Goal: Transaction & Acquisition: Purchase product/service

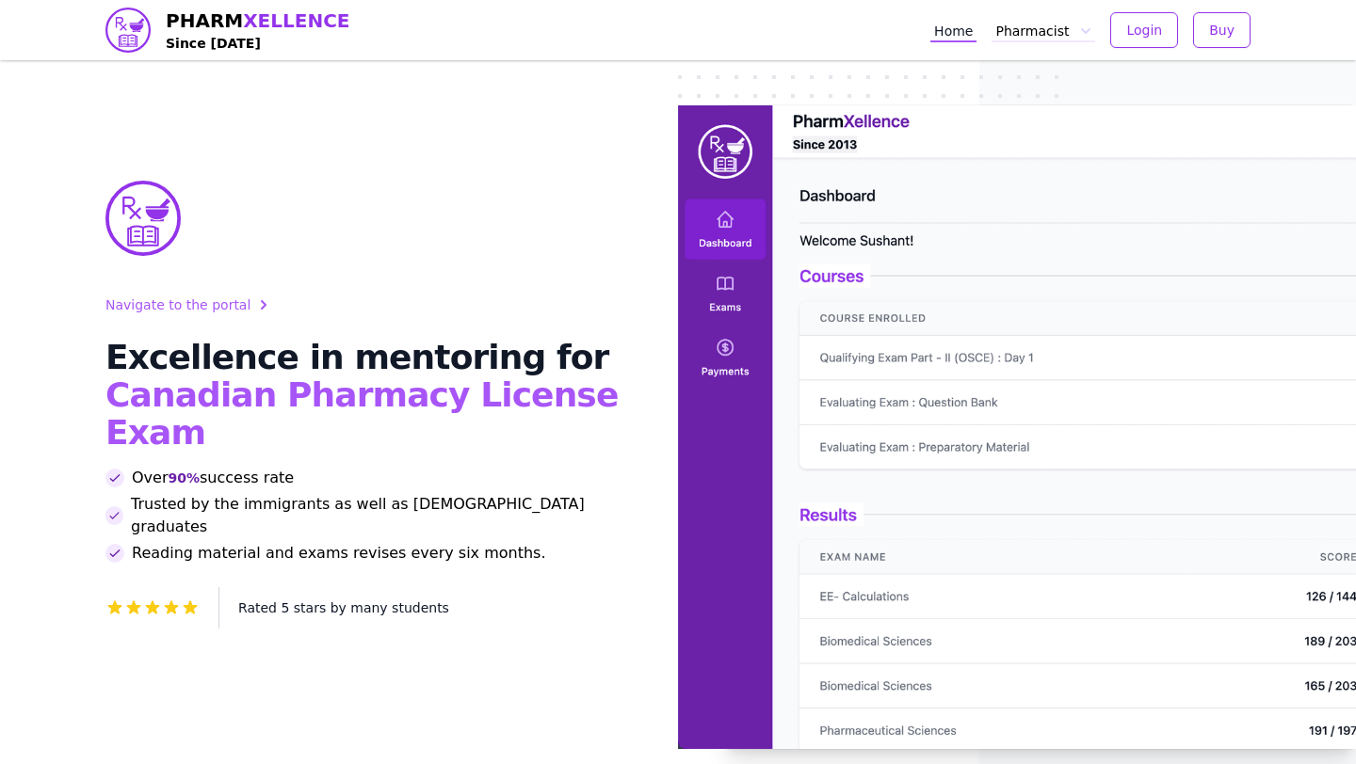
click at [1053, 34] on button "Pharmacist" at bounding box center [1043, 30] width 104 height 24
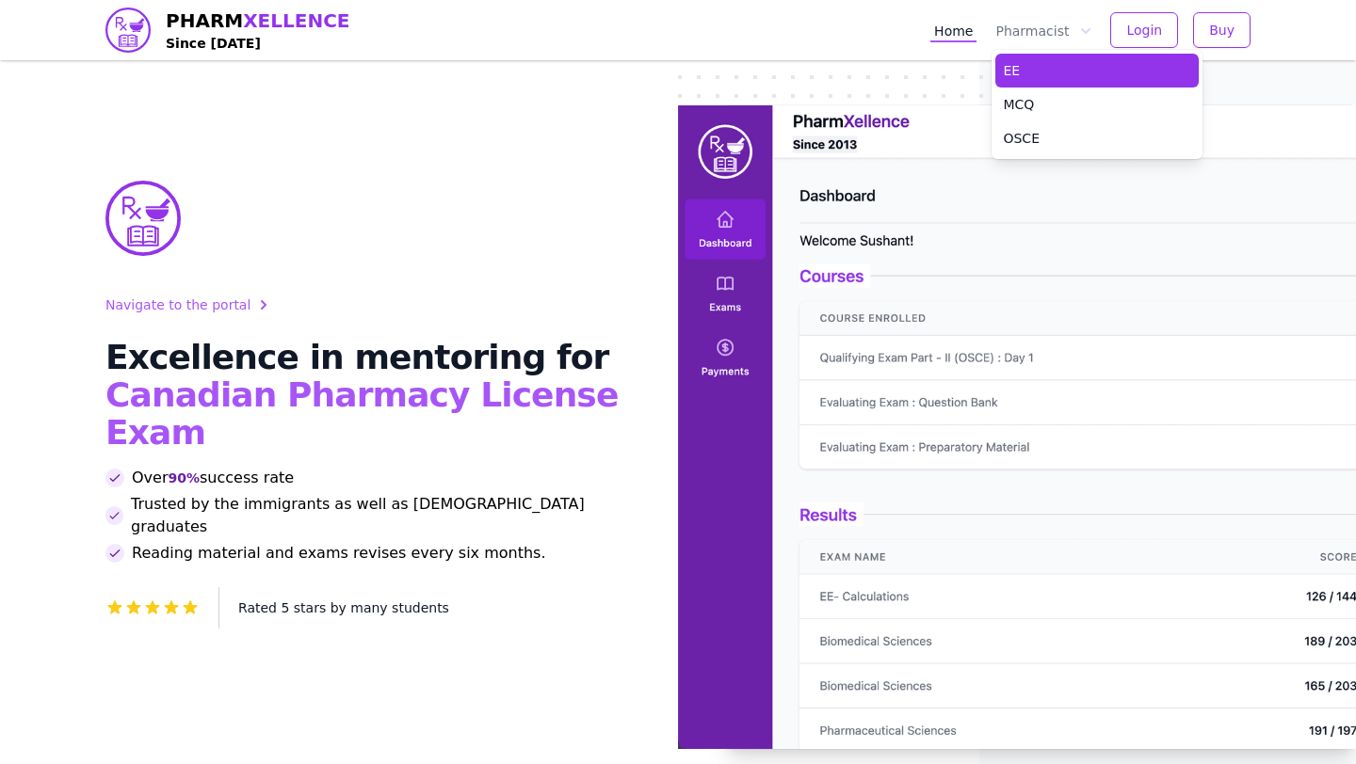
click at [1035, 60] on link "EE" at bounding box center [1096, 71] width 203 height 34
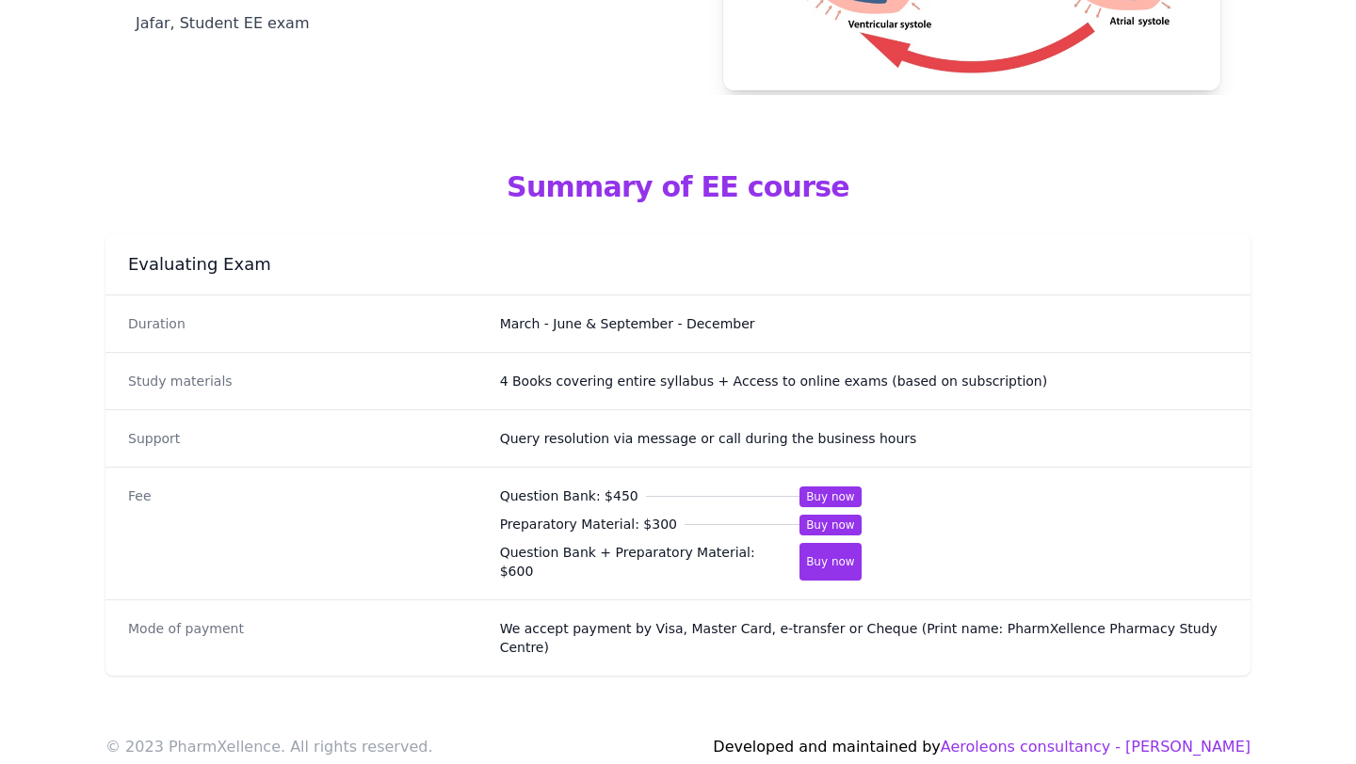
scroll to position [900, 0]
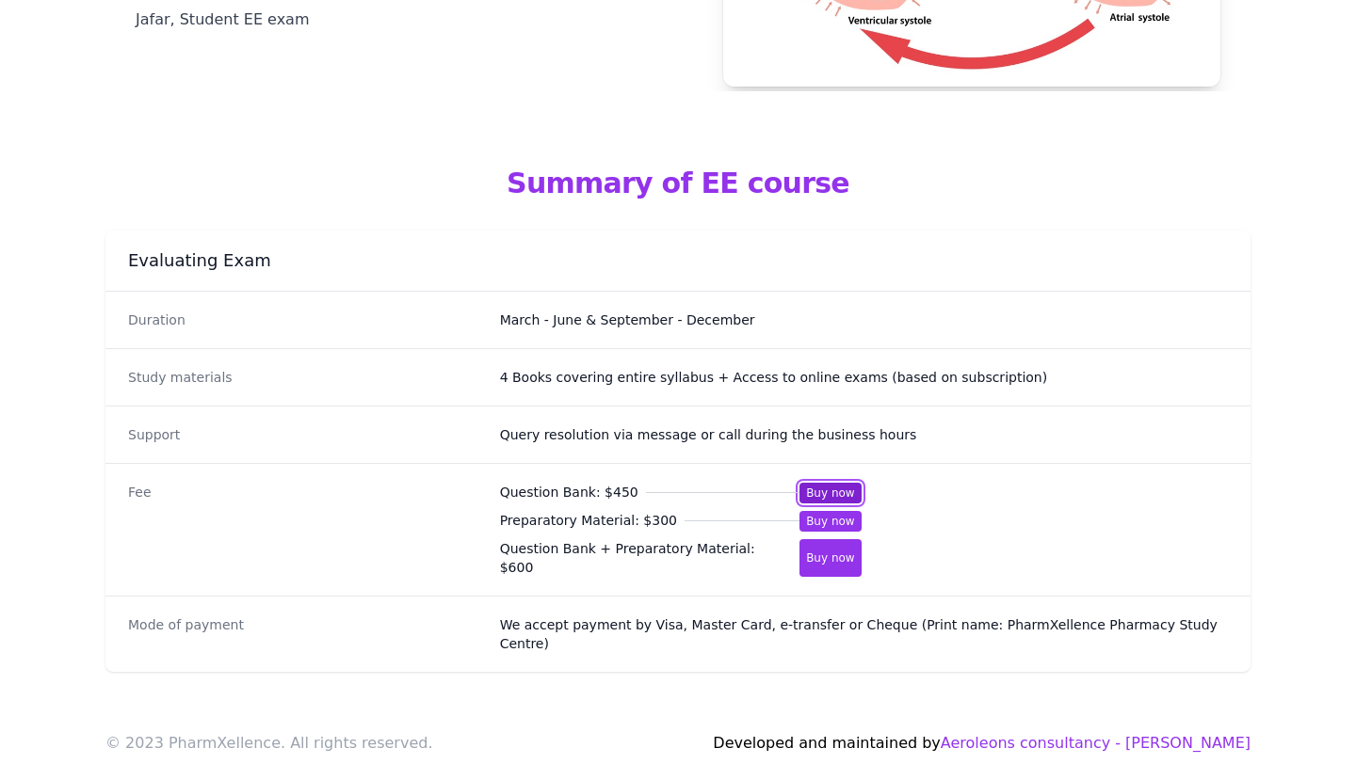
click at [827, 491] on button "Buy now" at bounding box center [830, 493] width 62 height 21
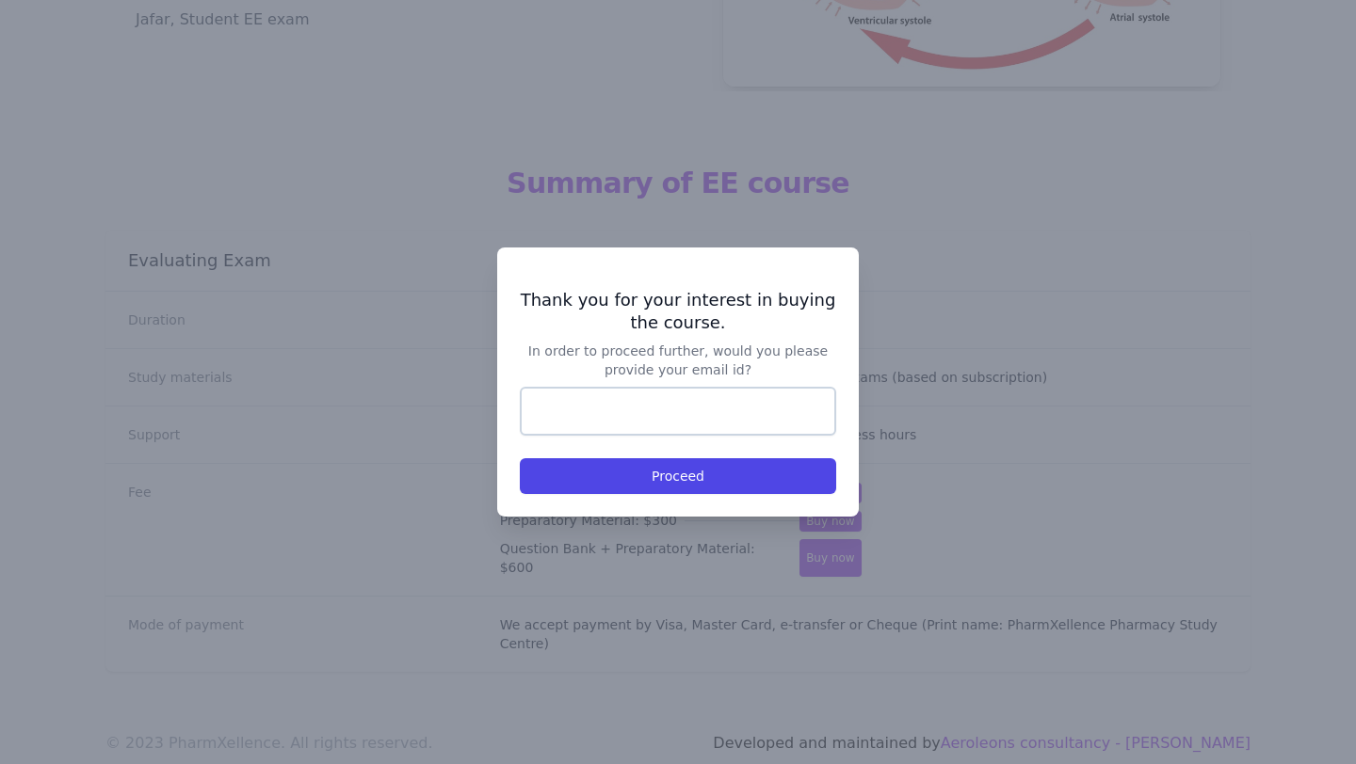
type input "**********"
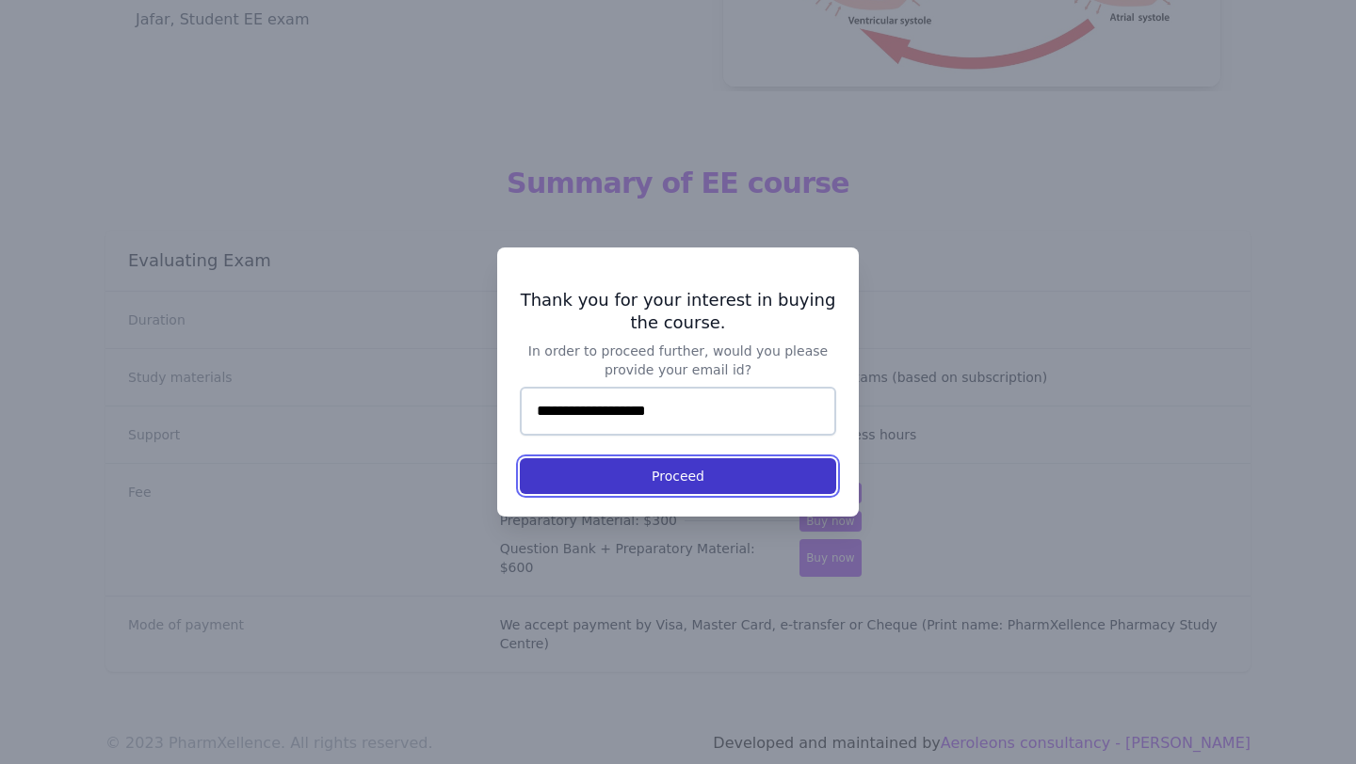
click at [717, 474] on button "Proceed" at bounding box center [678, 476] width 316 height 36
